Goal: Task Accomplishment & Management: Use online tool/utility

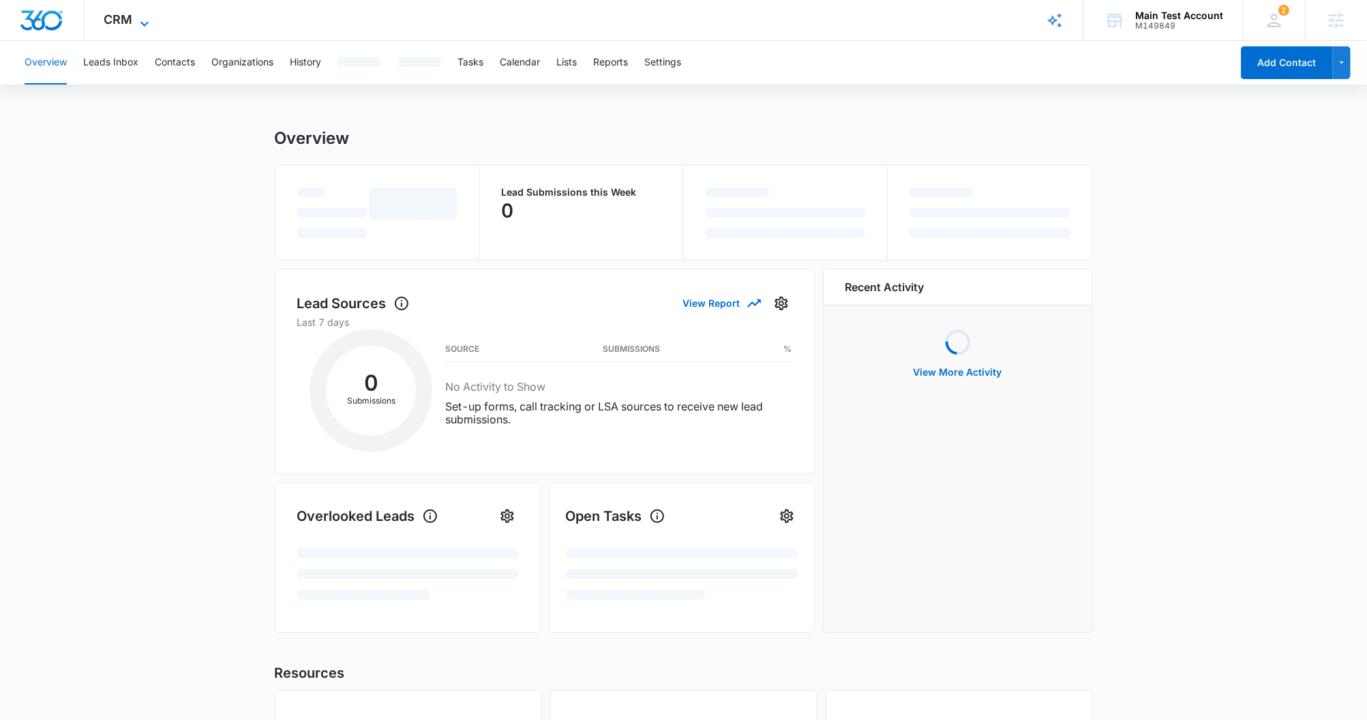
click at [140, 16] on icon at bounding box center [144, 24] width 16 height 16
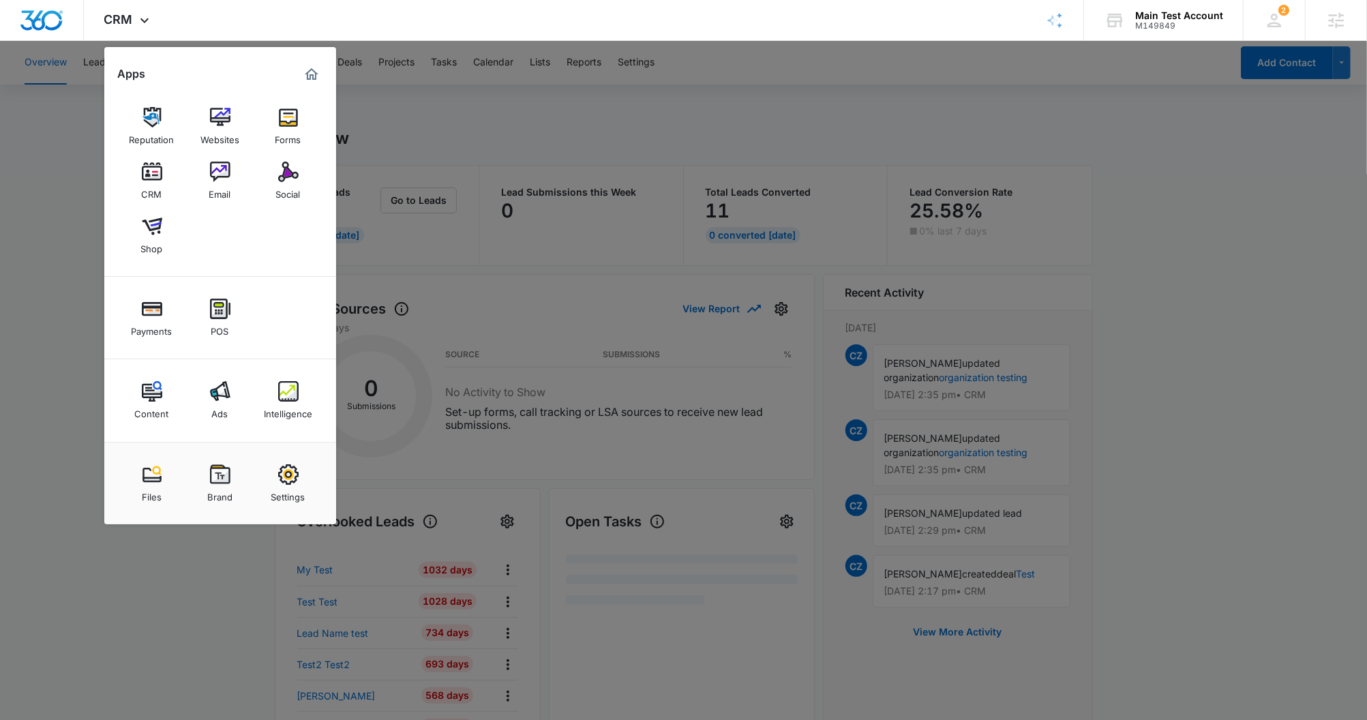
click at [1141, 143] on div at bounding box center [683, 360] width 1367 height 720
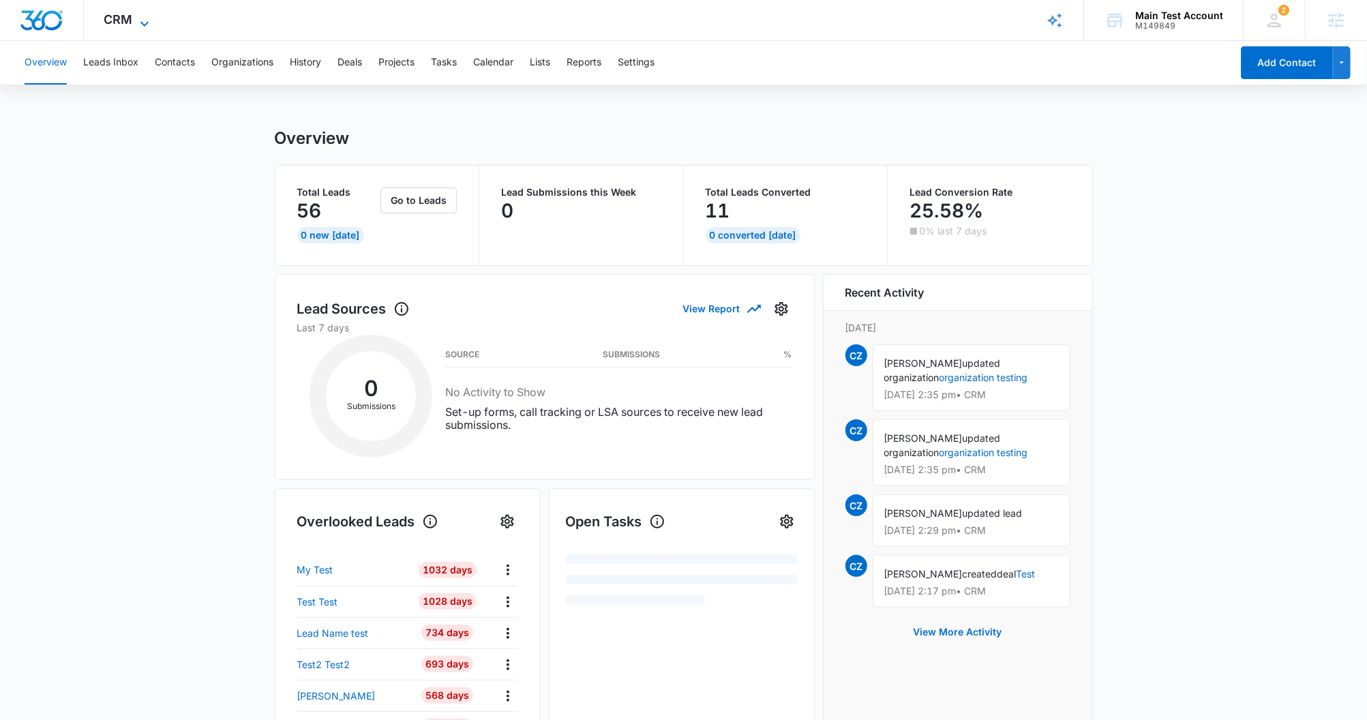
click at [137, 23] on icon at bounding box center [144, 24] width 16 height 16
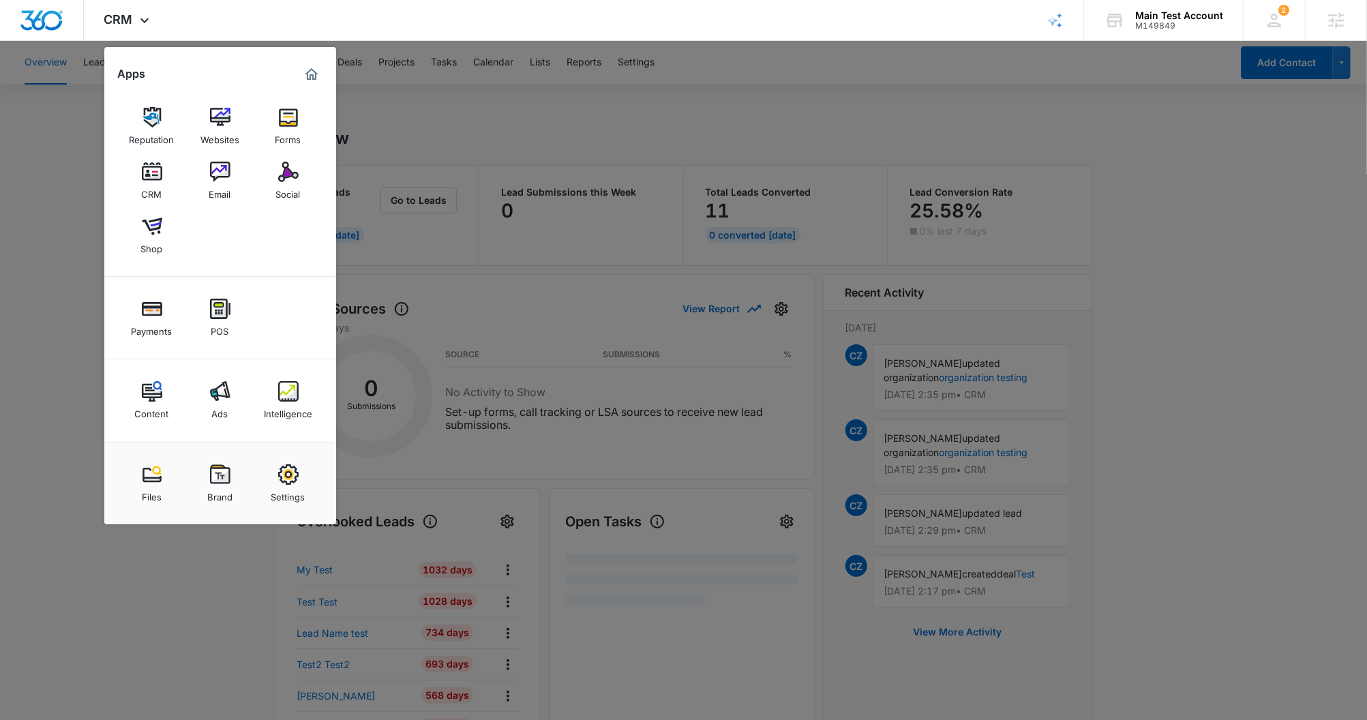
click at [139, 128] on div "Reputation" at bounding box center [152, 137] width 45 height 18
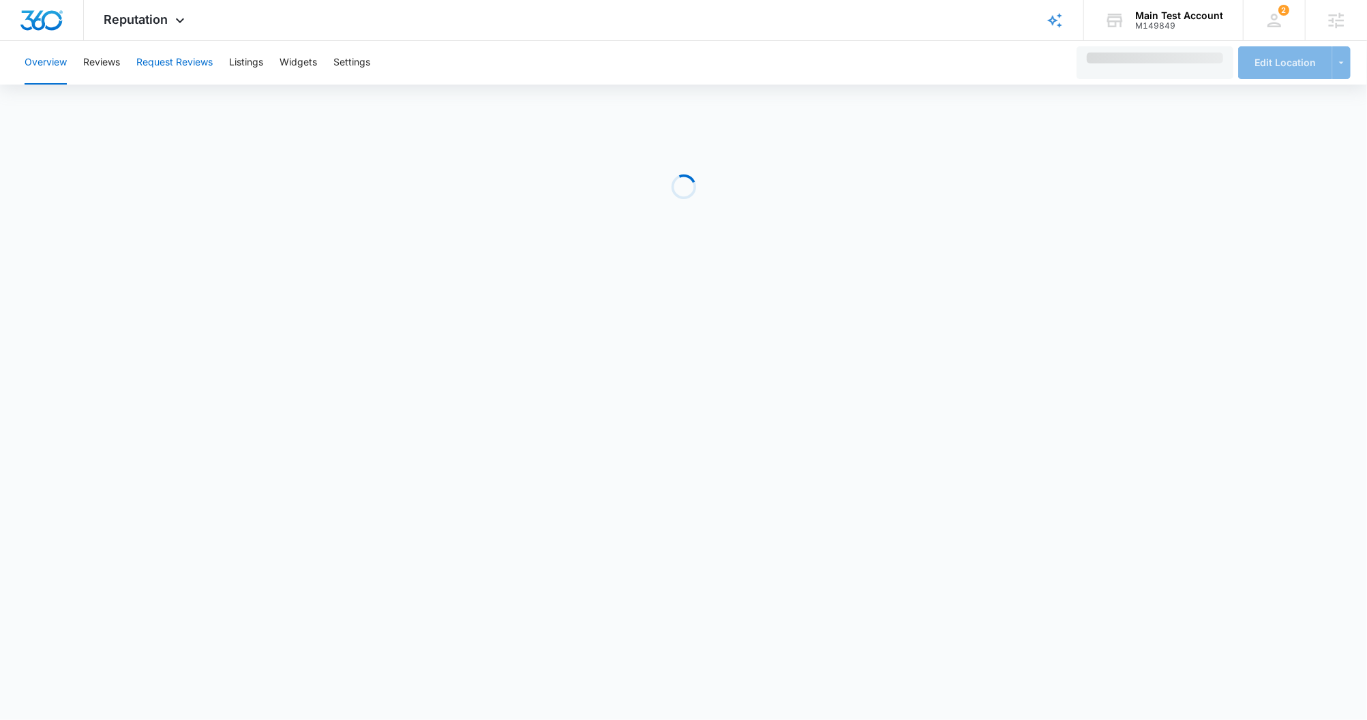
click at [161, 61] on button "Request Reviews" at bounding box center [174, 63] width 76 height 44
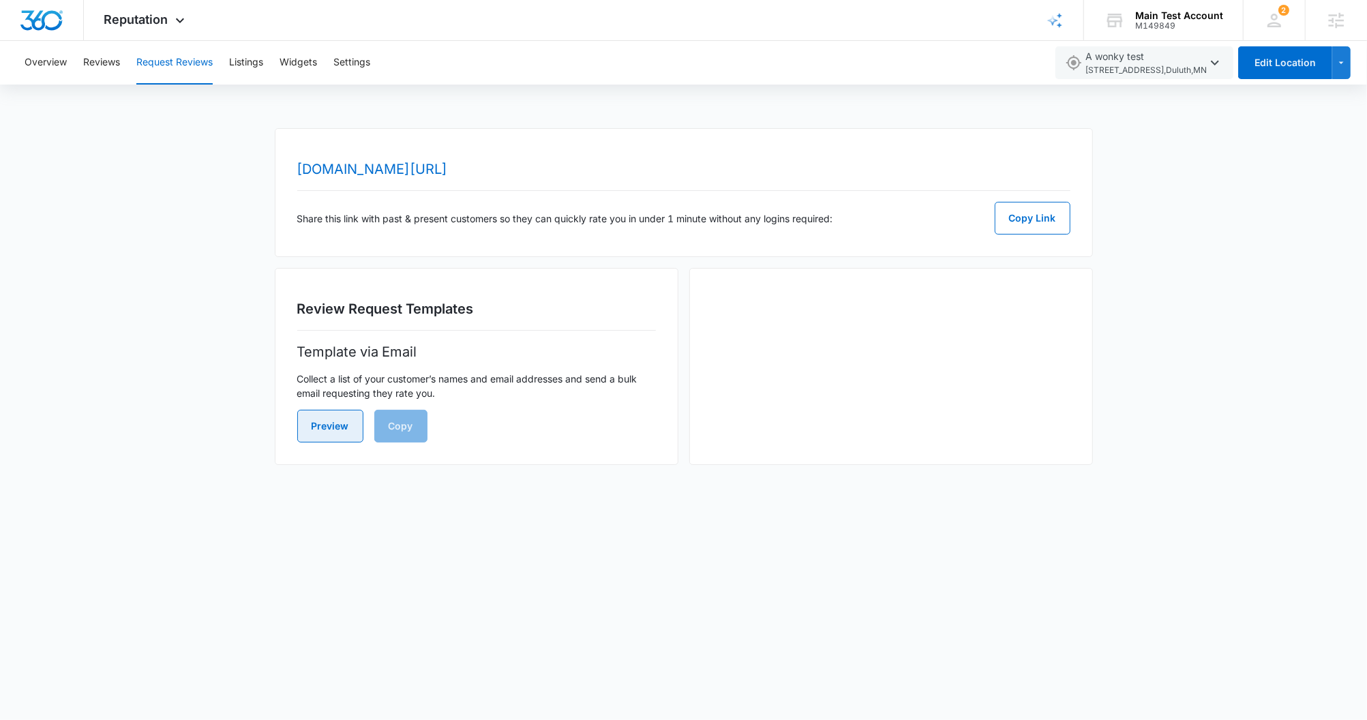
click at [338, 436] on button "Preview" at bounding box center [330, 426] width 66 height 33
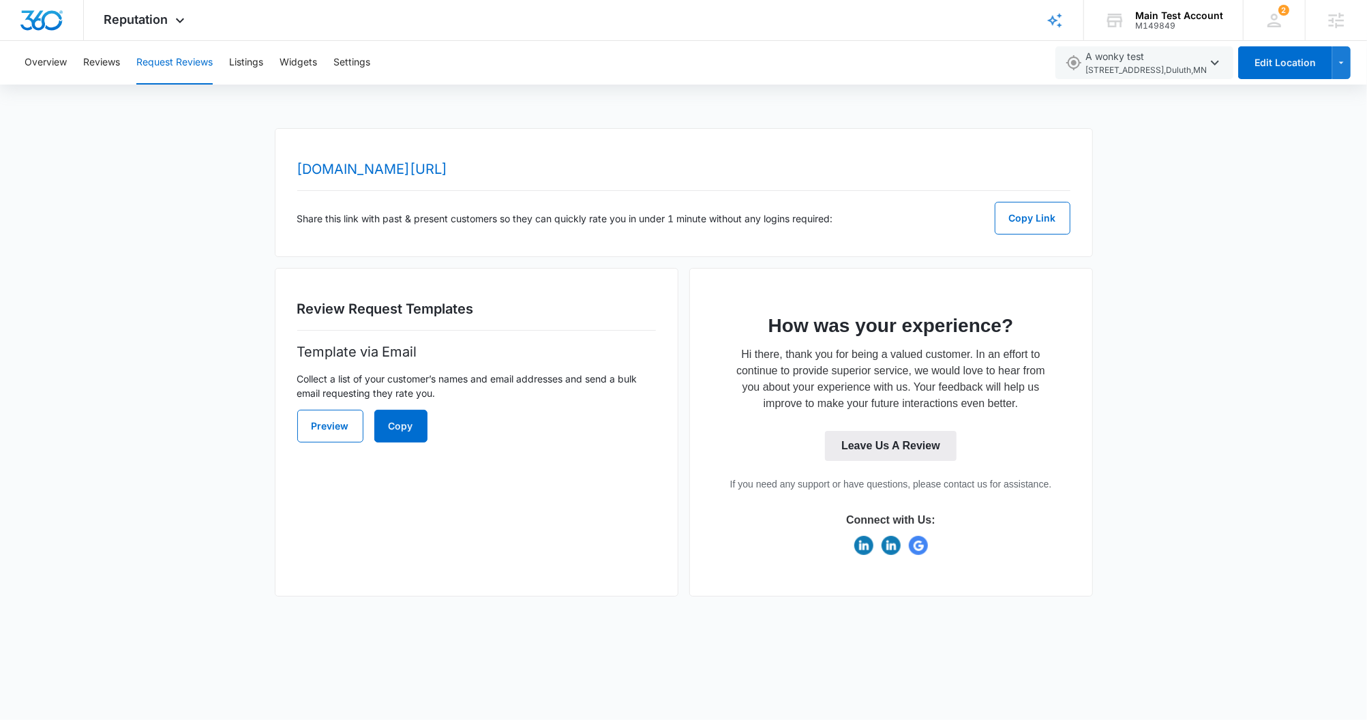
click at [900, 348] on p "Hi there, thank you for being a valued customer. In an effort to continue to pr…" at bounding box center [891, 378] width 315 height 65
click at [341, 73] on button "Settings" at bounding box center [351, 63] width 37 height 44
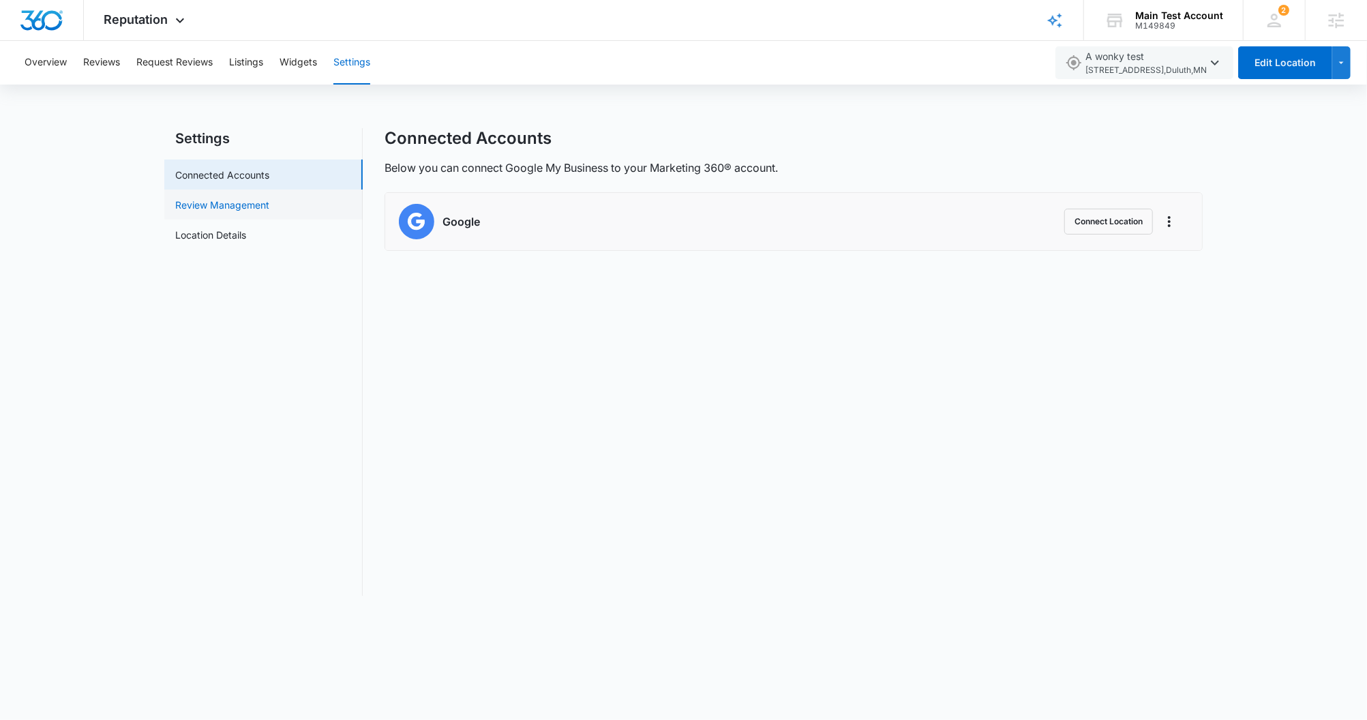
click at [245, 212] on link "Review Management" at bounding box center [222, 205] width 94 height 14
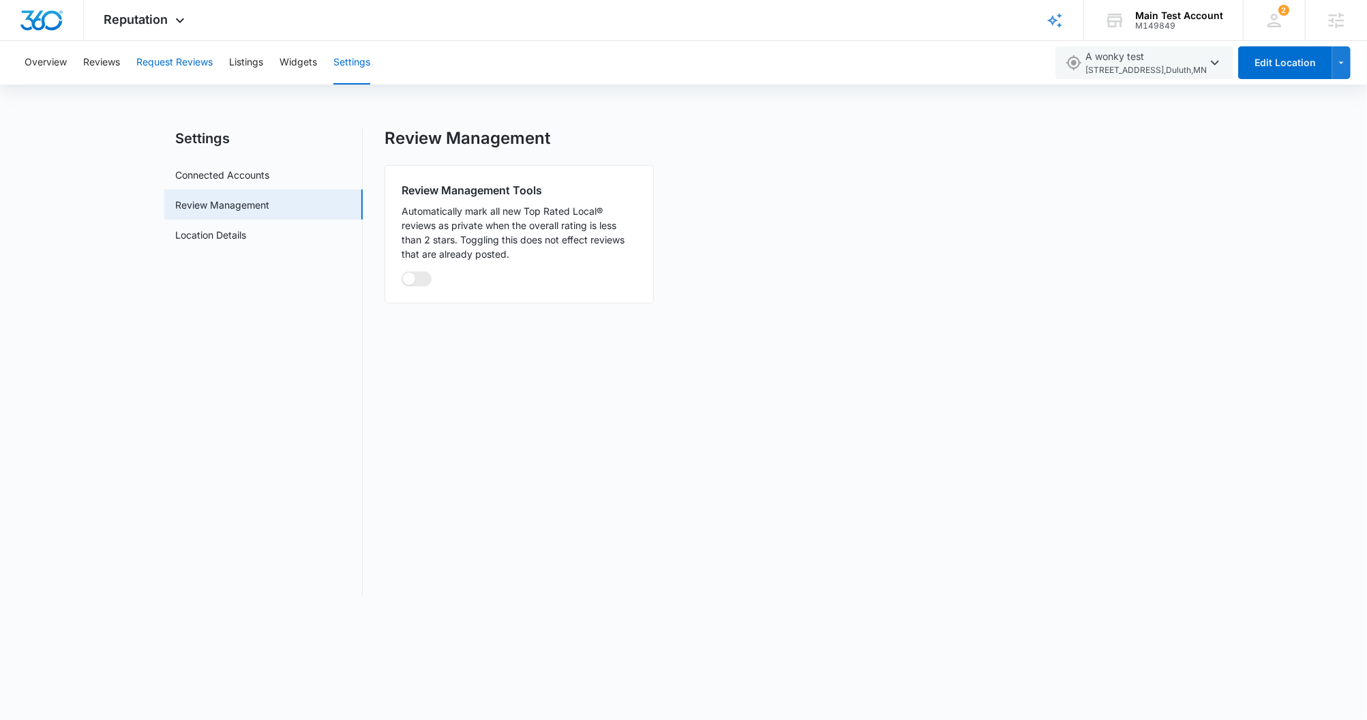
click at [171, 61] on button "Request Reviews" at bounding box center [174, 63] width 76 height 44
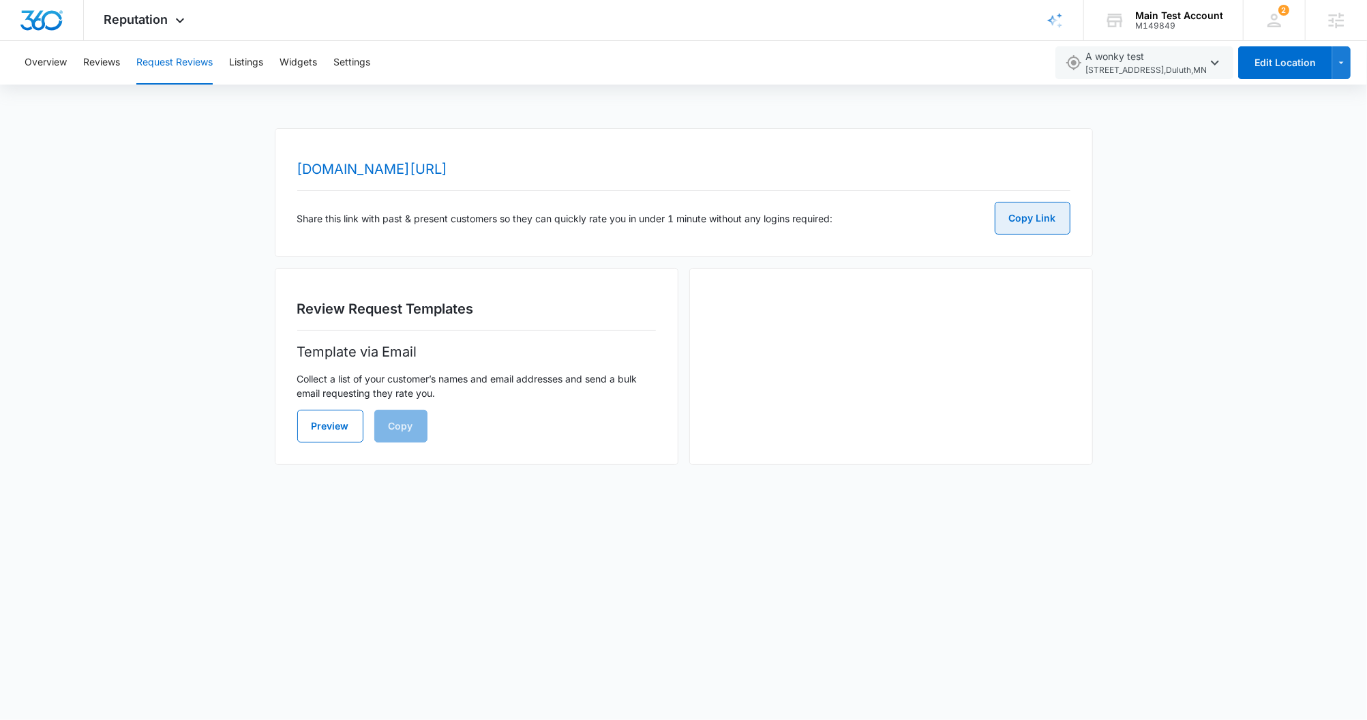
click at [1046, 220] on button "Copy Link" at bounding box center [1033, 218] width 76 height 33
click at [593, 222] on div "Share this link with past & present customers so they can quickly rate you in u…" at bounding box center [683, 218] width 773 height 33
click at [336, 434] on button "Preview" at bounding box center [330, 426] width 66 height 33
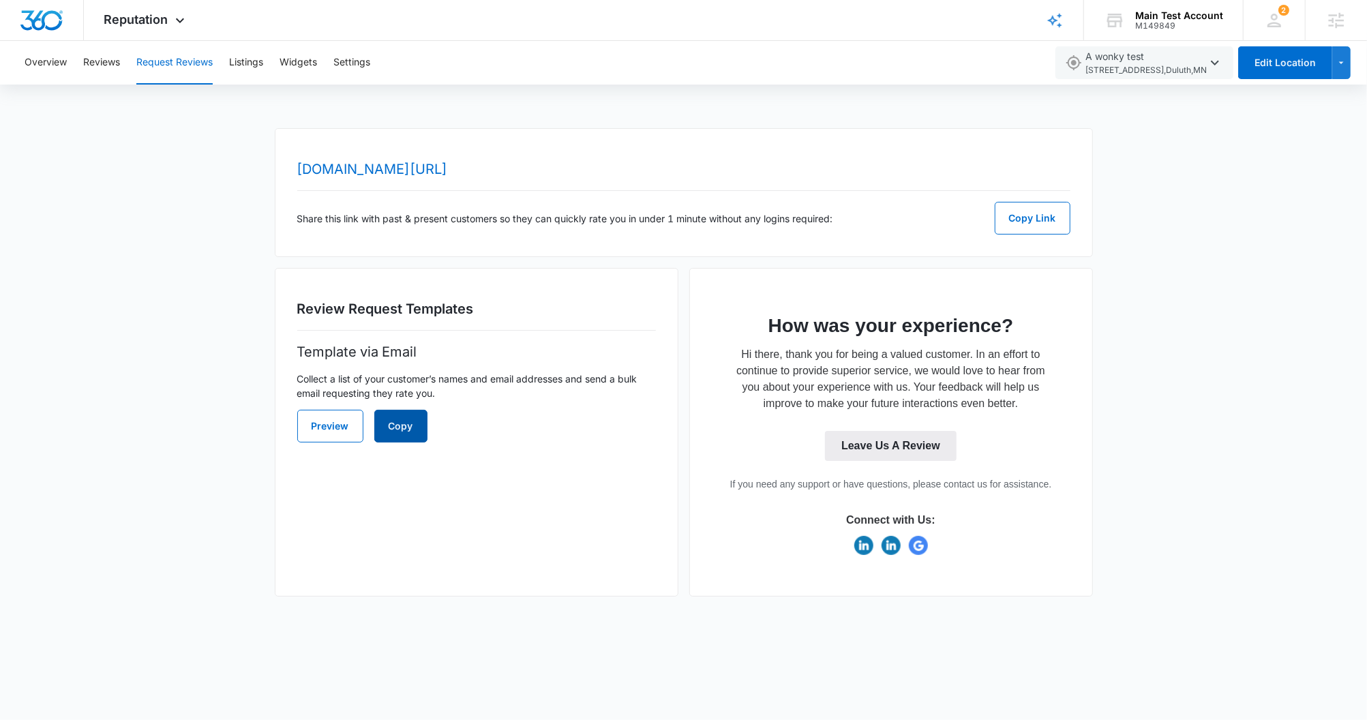
click at [407, 424] on button "Copy" at bounding box center [400, 426] width 53 height 33
click at [1020, 216] on button "Copy Link" at bounding box center [1033, 218] width 76 height 33
drag, startPoint x: 294, startPoint y: 160, endPoint x: 714, endPoint y: 171, distance: 420.3
click at [714, 171] on div "[DOMAIN_NAME][URL] Share this link with past & present customers so they can qu…" at bounding box center [684, 192] width 818 height 129
copy link "[DOMAIN_NAME][URL]"
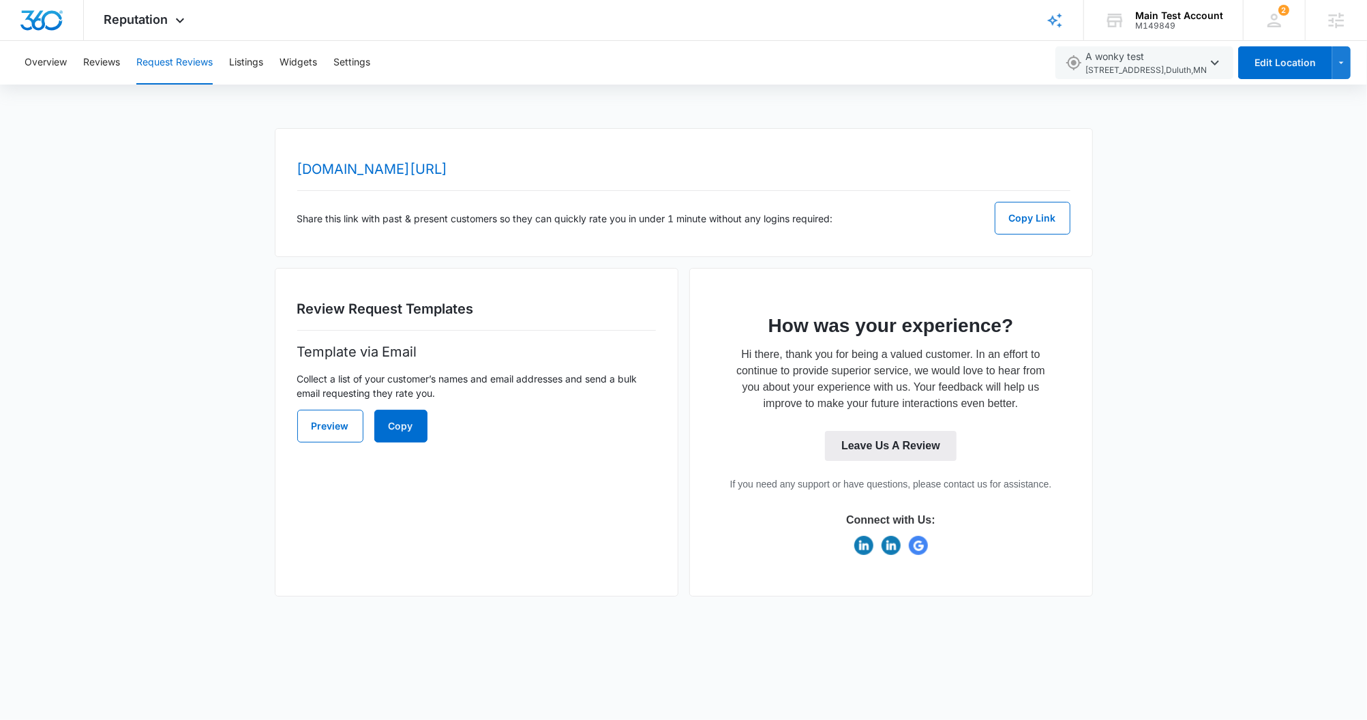
click at [752, 346] on p "Hi there, thank you for being a valued customer. In an effort to continue to pr…" at bounding box center [891, 378] width 315 height 65
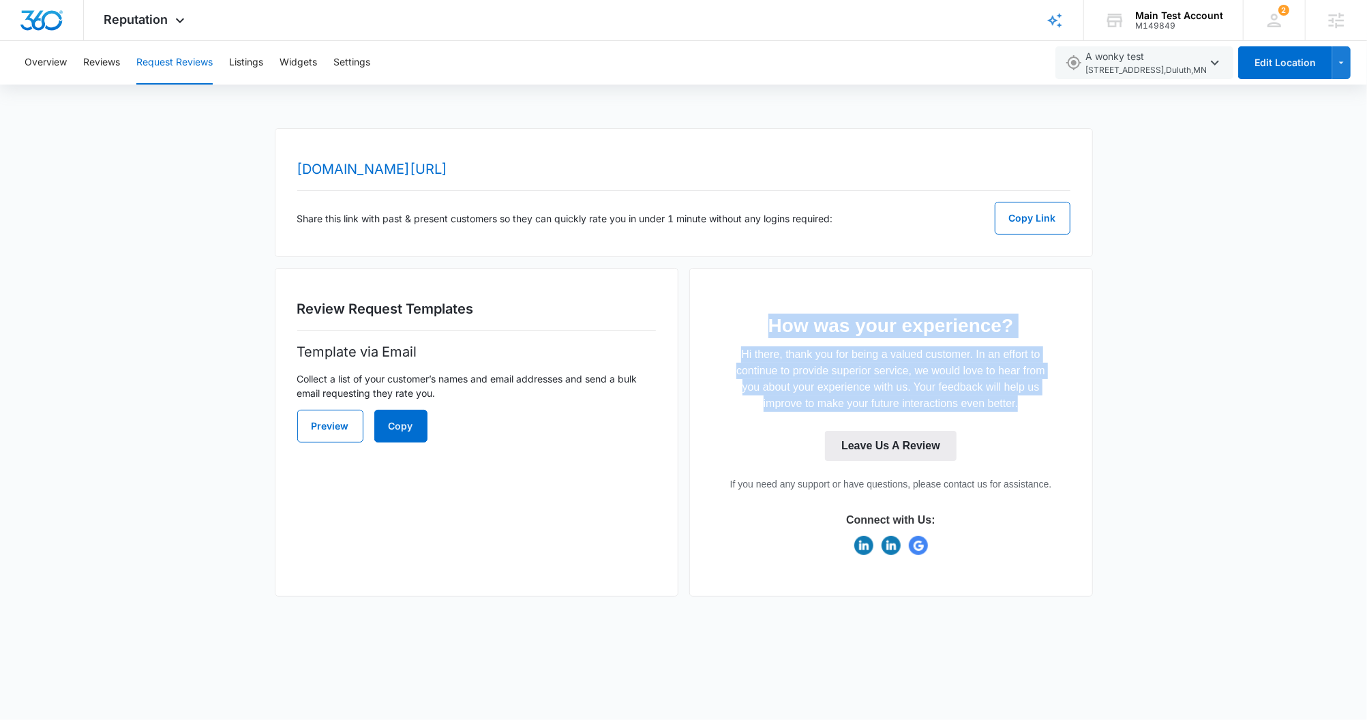
drag, startPoint x: 766, startPoint y: 326, endPoint x: 1036, endPoint y: 418, distance: 285.3
click at [1036, 418] on tbody "How was your experience? Hi there, thank you for being a valued customer. In an…" at bounding box center [891, 441] width 359 height 266
copy tbody "How was your experience? Hi there, thank you for being a valued customer. In an…"
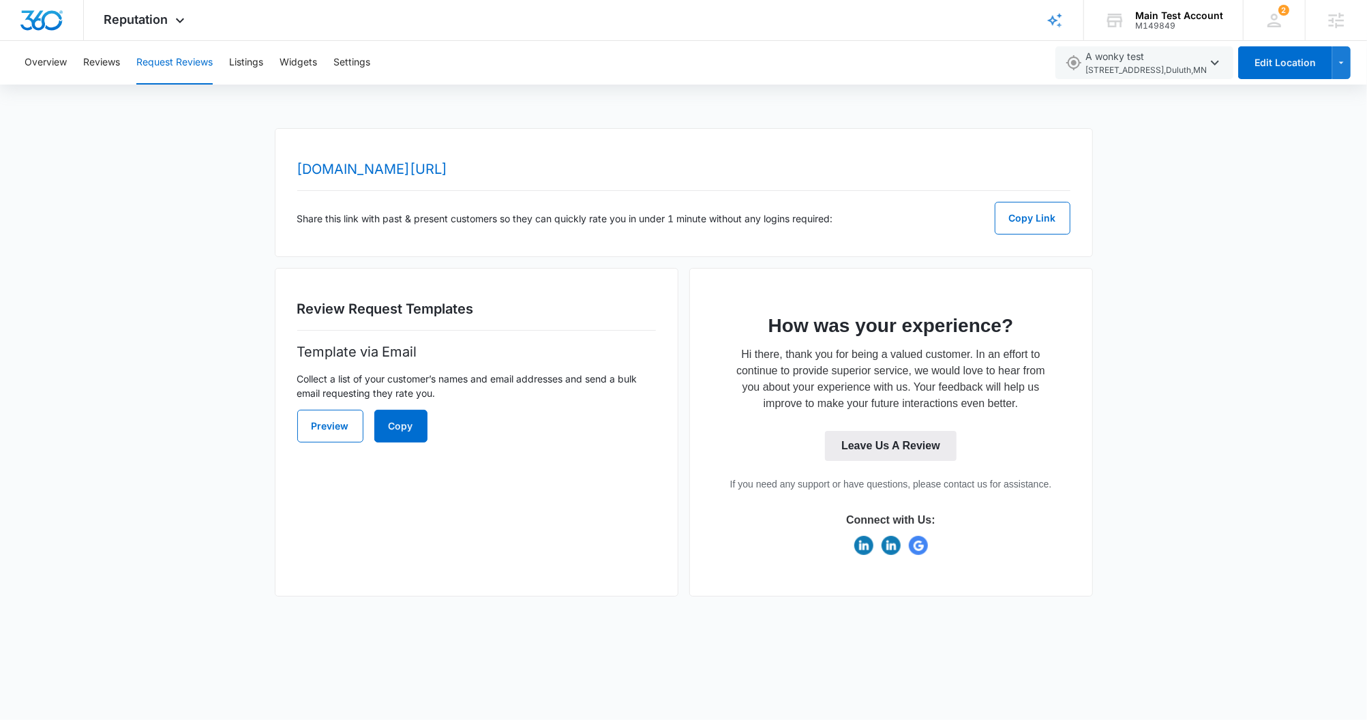
click at [749, 452] on td "Leave Us A Review" at bounding box center [891, 452] width 359 height 52
click at [775, 486] on p "If you need any support or have questions, please contact us for assistance." at bounding box center [891, 484] width 326 height 14
copy p "If you need any support or have questions, please contact us for assistance."
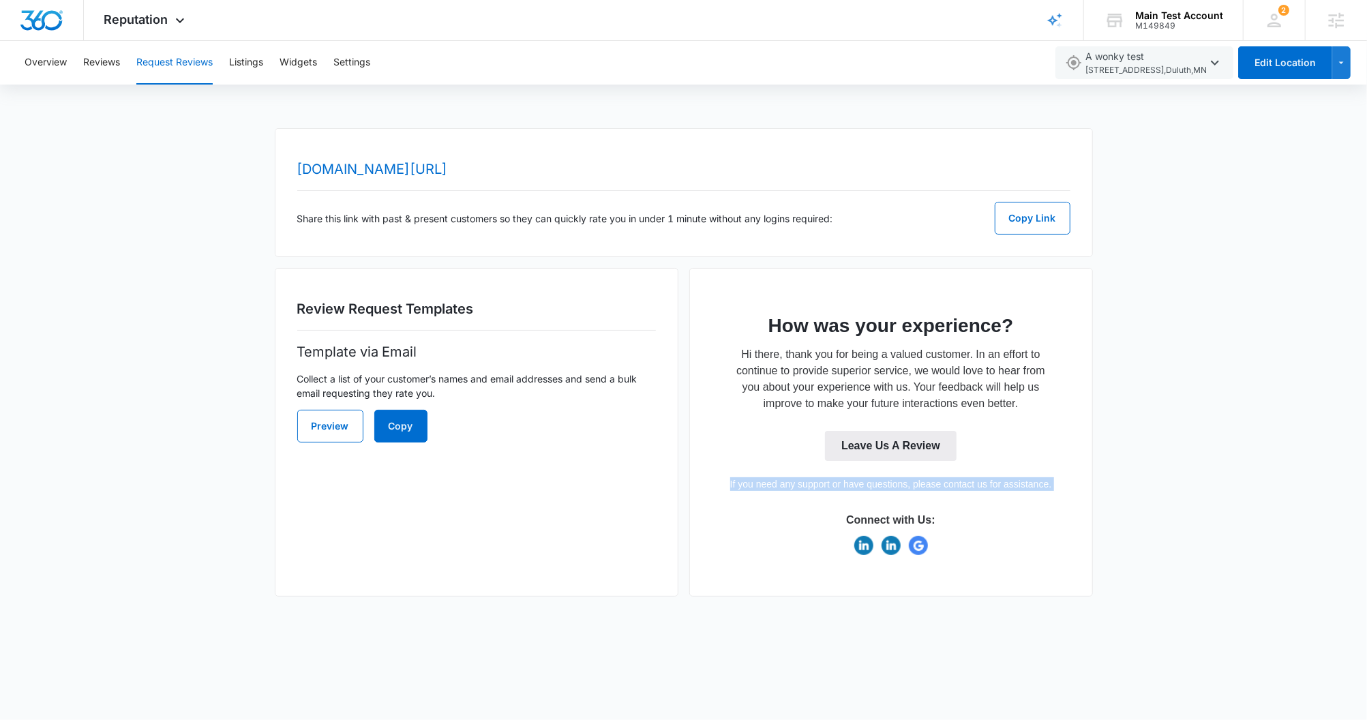
click at [775, 541] on td at bounding box center [891, 553] width 359 height 41
click at [768, 517] on p "Connect with Us:" at bounding box center [891, 520] width 326 height 15
